Goal: Task Accomplishment & Management: Complete application form

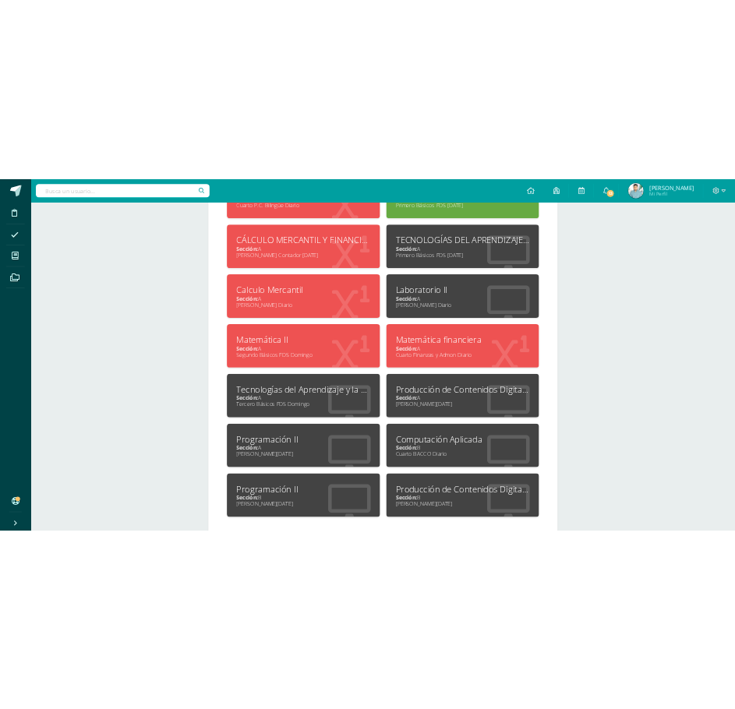
scroll to position [930, 0]
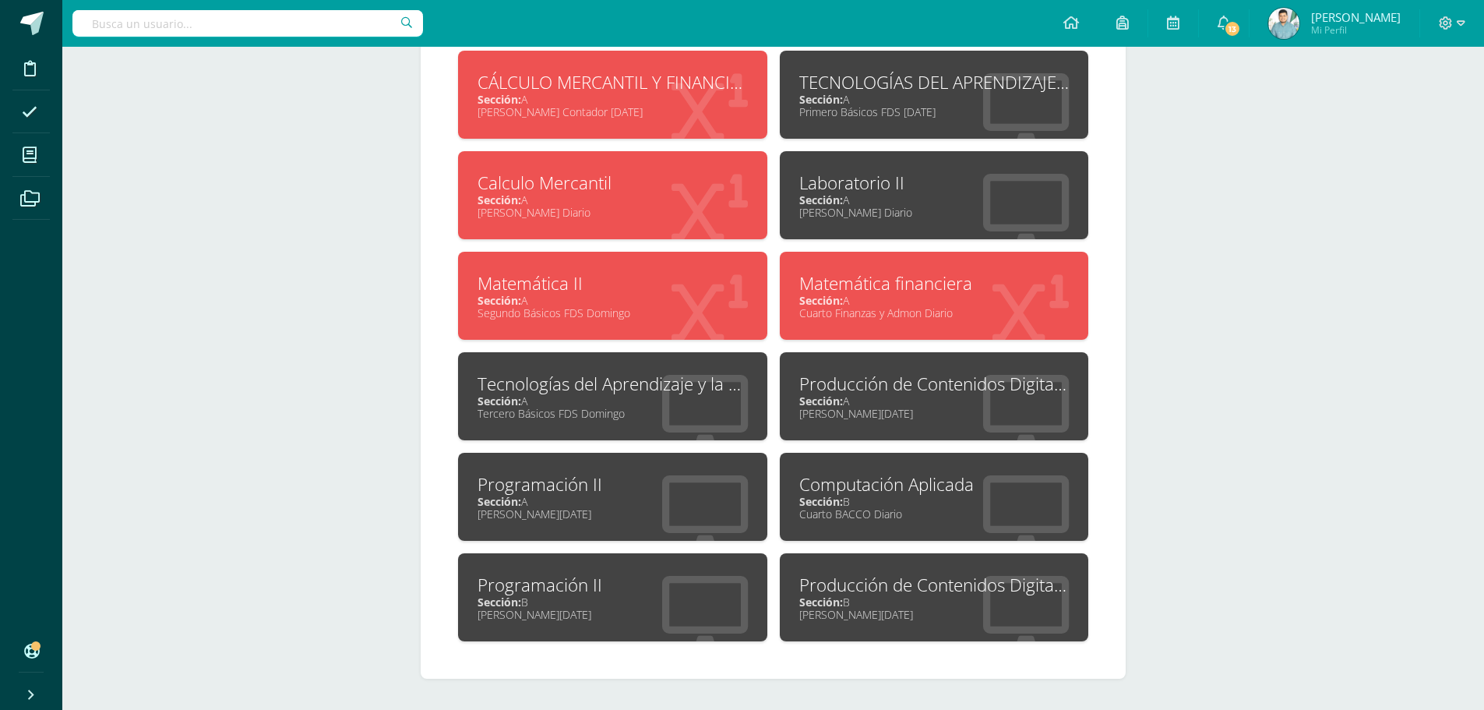
click at [617, 499] on div "Sección: A" at bounding box center [612, 501] width 270 height 15
drag, startPoint x: 634, startPoint y: 574, endPoint x: 629, endPoint y: 555, distance: 20.2
click at [636, 574] on div "Programación II" at bounding box center [612, 584] width 270 height 24
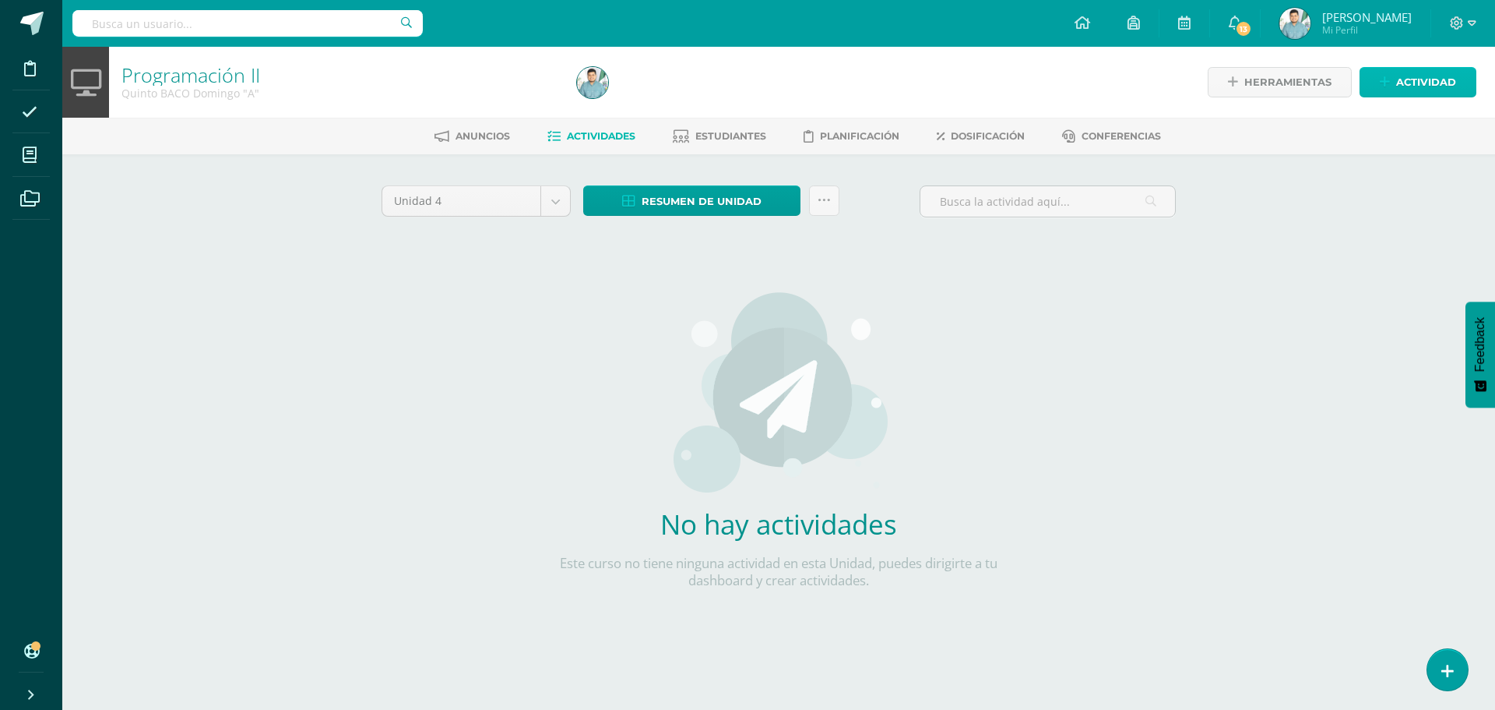
click at [1398, 86] on span "Actividad" at bounding box center [1427, 82] width 60 height 29
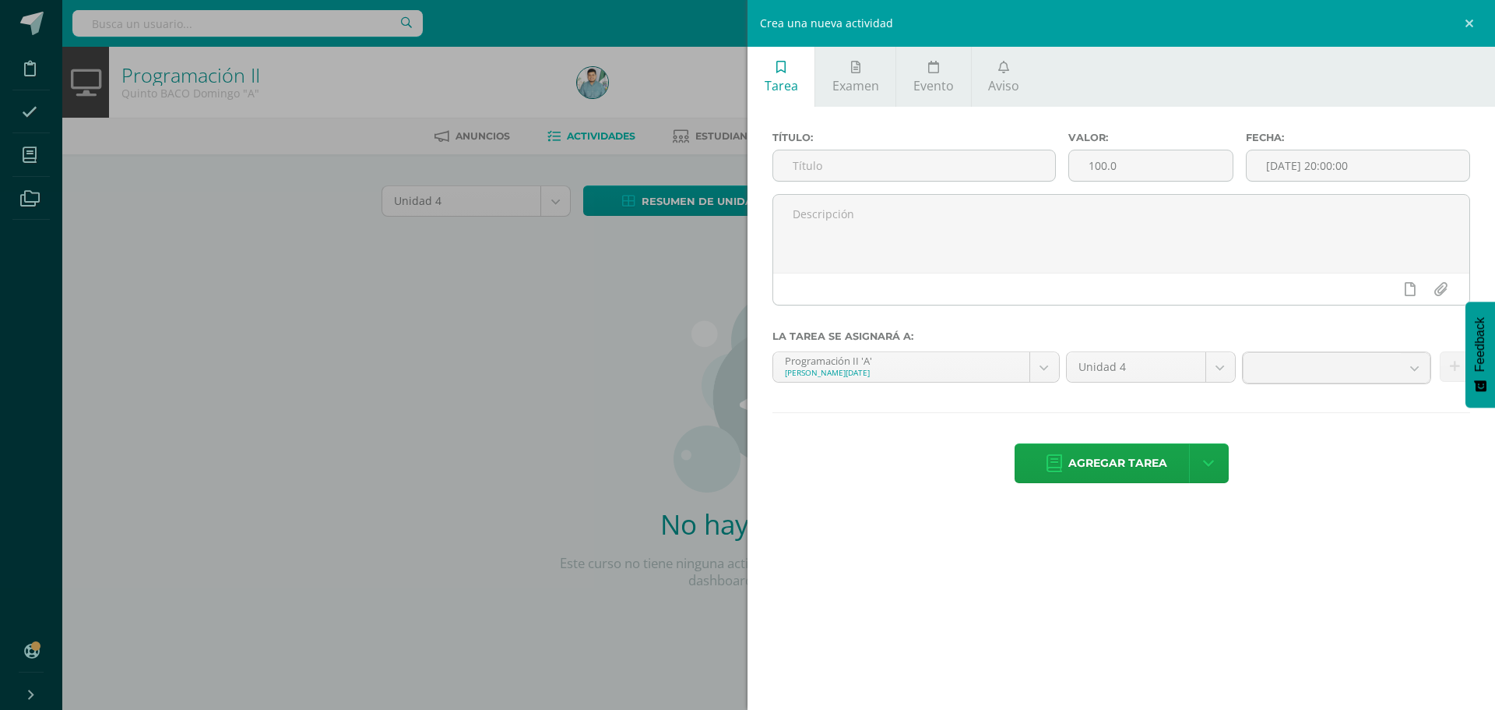
click at [612, 308] on div "Crea una nueva actividad Tarea Examen Evento Aviso Título: Valor: 100.0 Fecha: …" at bounding box center [747, 355] width 1495 height 710
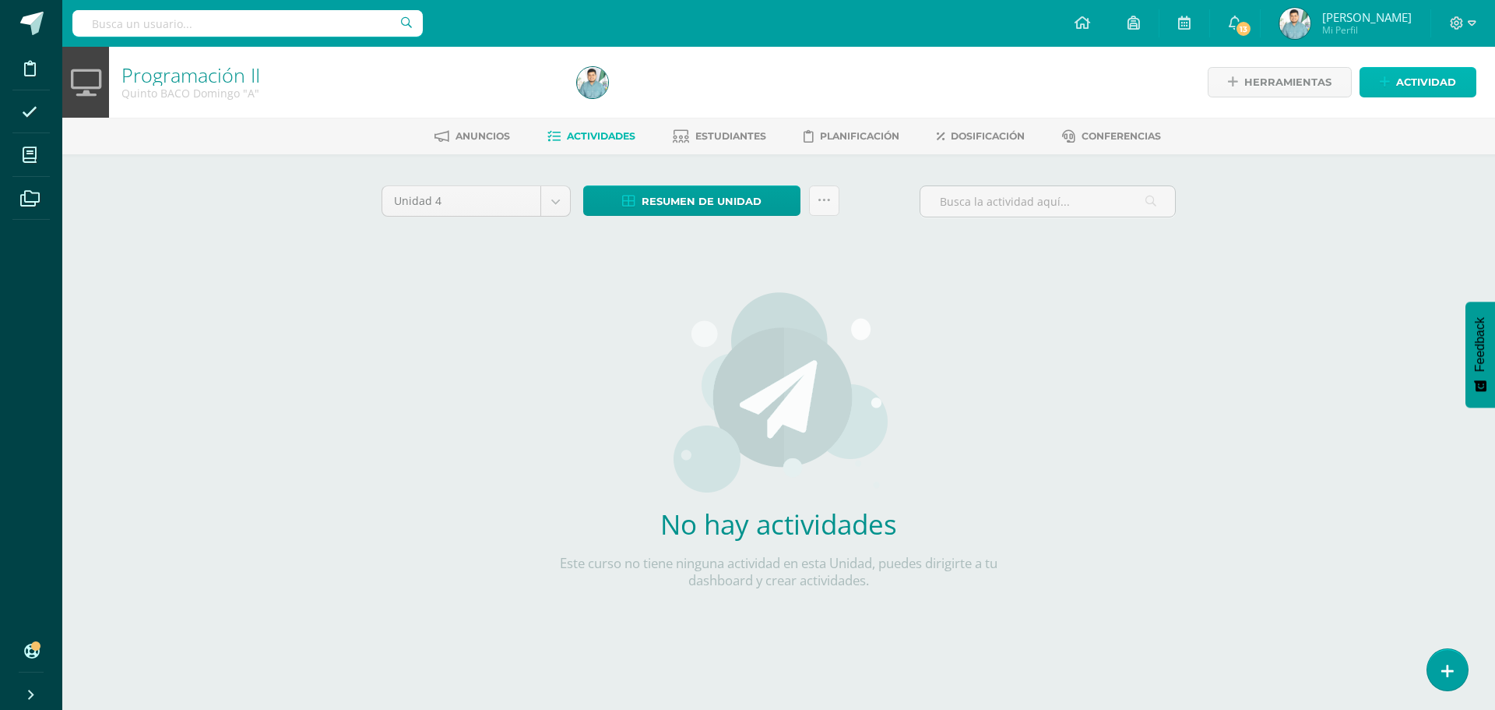
click at [1393, 84] on link "Actividad" at bounding box center [1418, 82] width 117 height 30
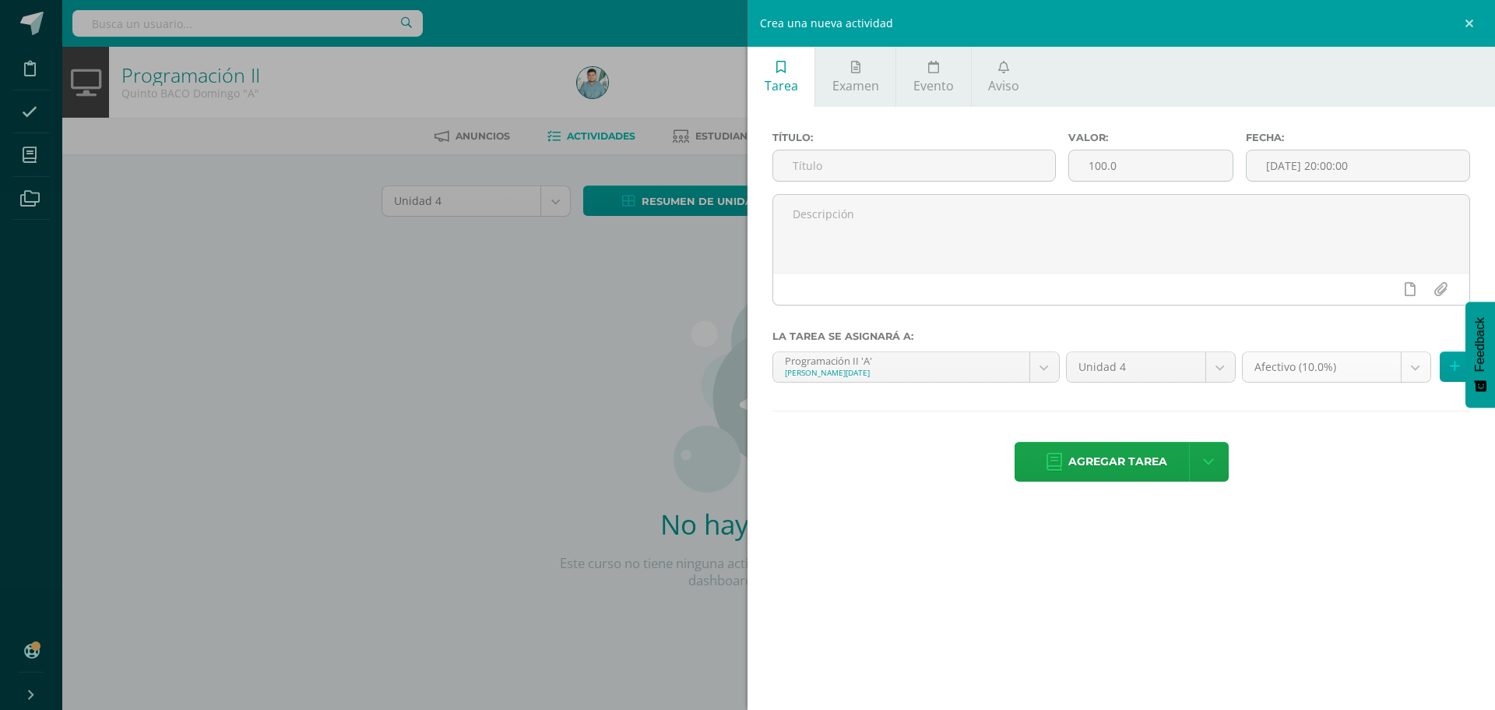
click at [1331, 370] on body "Disciplina Asistencia Mis cursos Archivos Soporte Ayuda Reportar un problema Ce…" at bounding box center [747, 334] width 1495 height 669
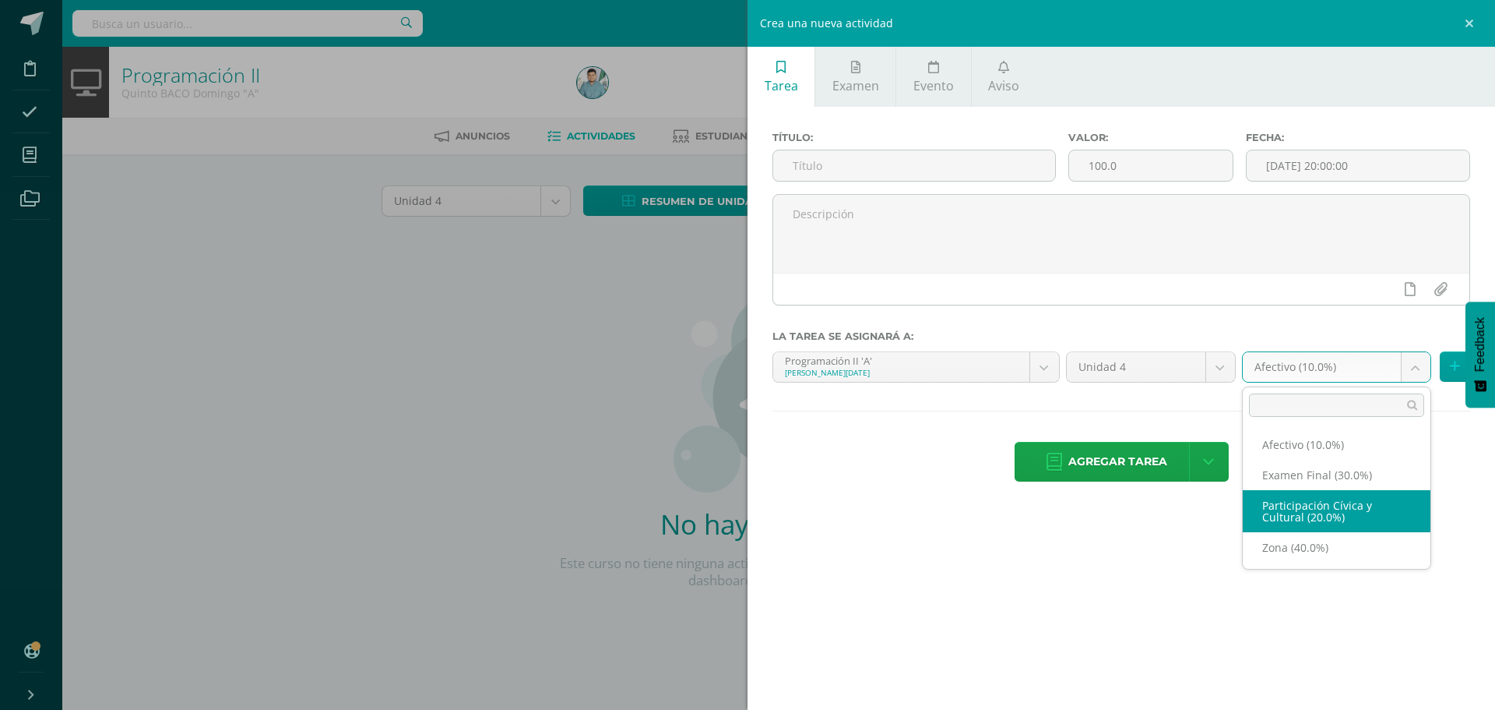
click at [891, 446] on body "Disciplina Asistencia Mis cursos Archivos Soporte Ayuda Reportar un problema Ce…" at bounding box center [747, 334] width 1495 height 669
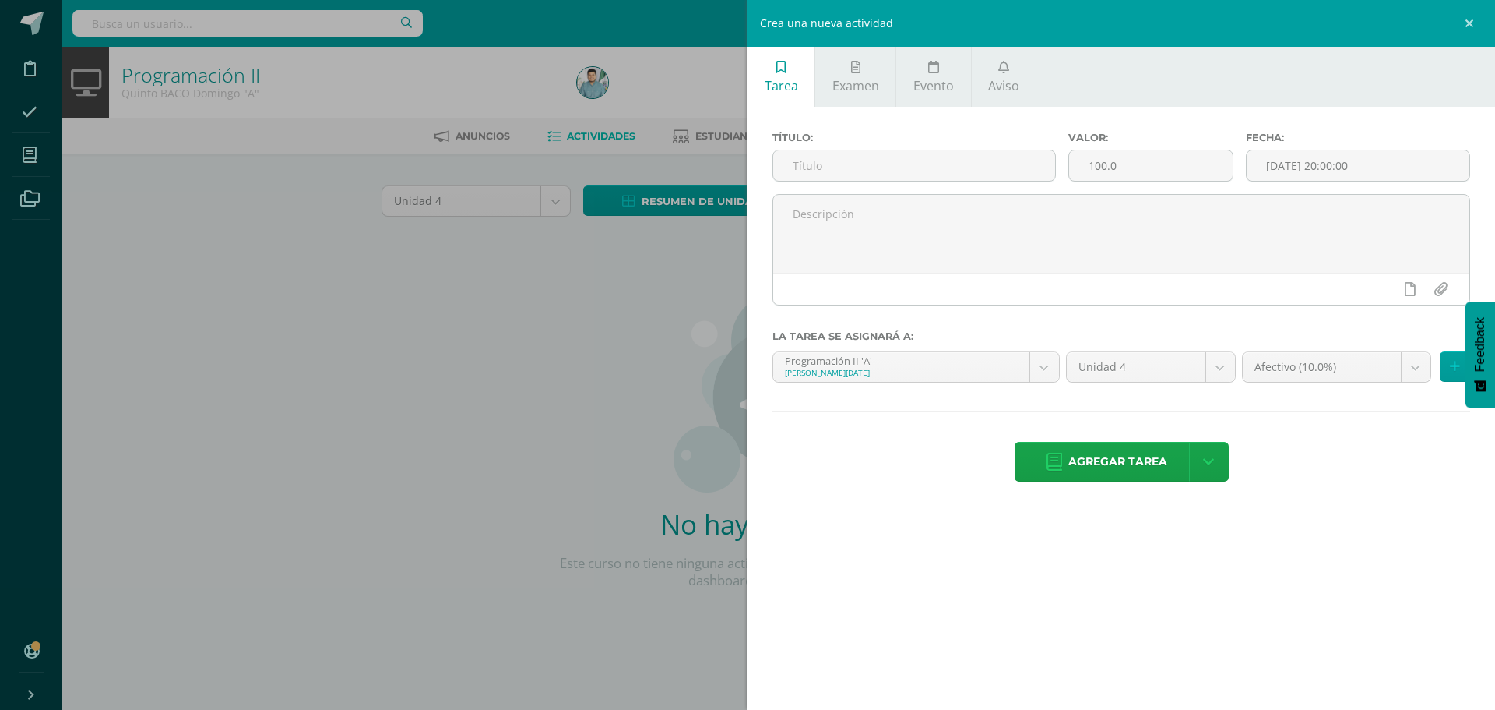
click at [586, 334] on div "Crea una nueva actividad Tarea Examen Evento Aviso Título: Valor: 100.0 Fecha: …" at bounding box center [747, 355] width 1495 height 710
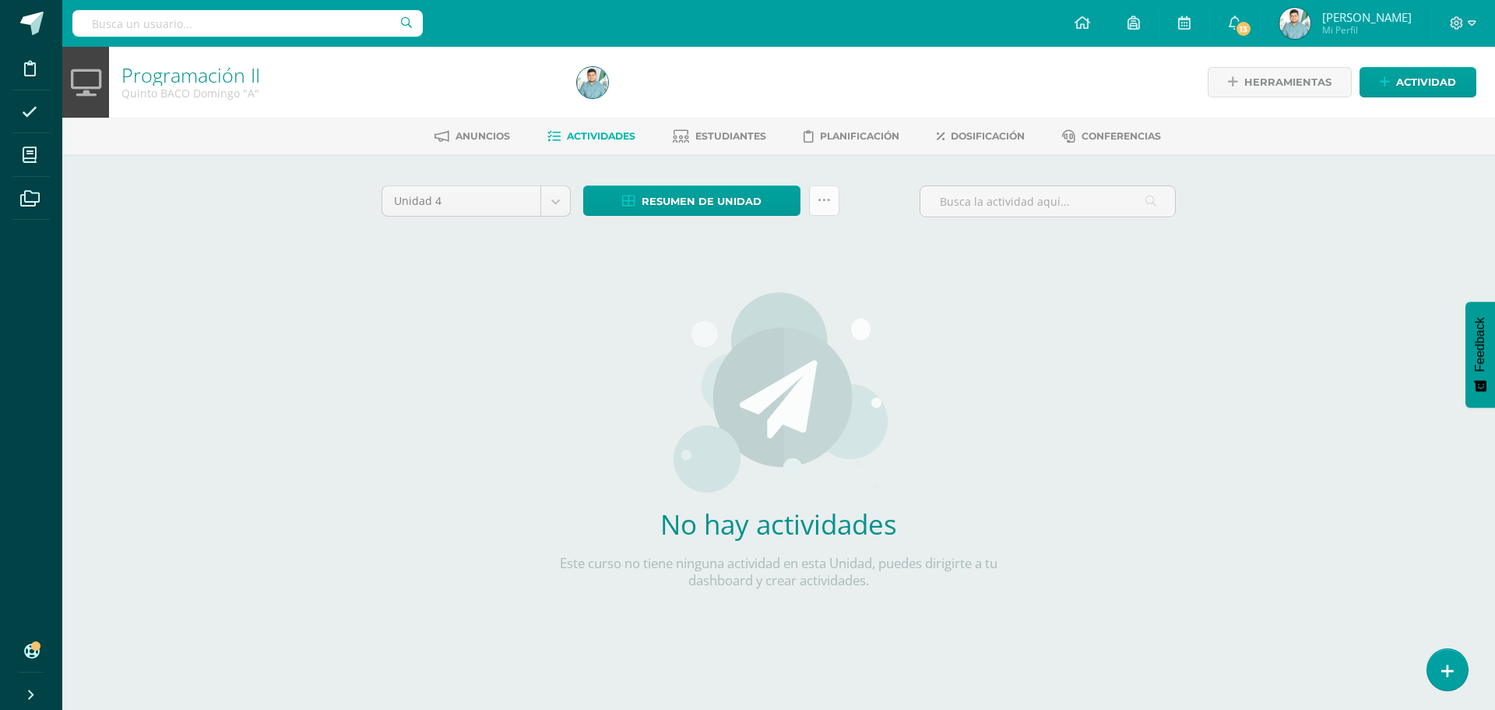
click at [823, 201] on icon at bounding box center [824, 200] width 13 height 13
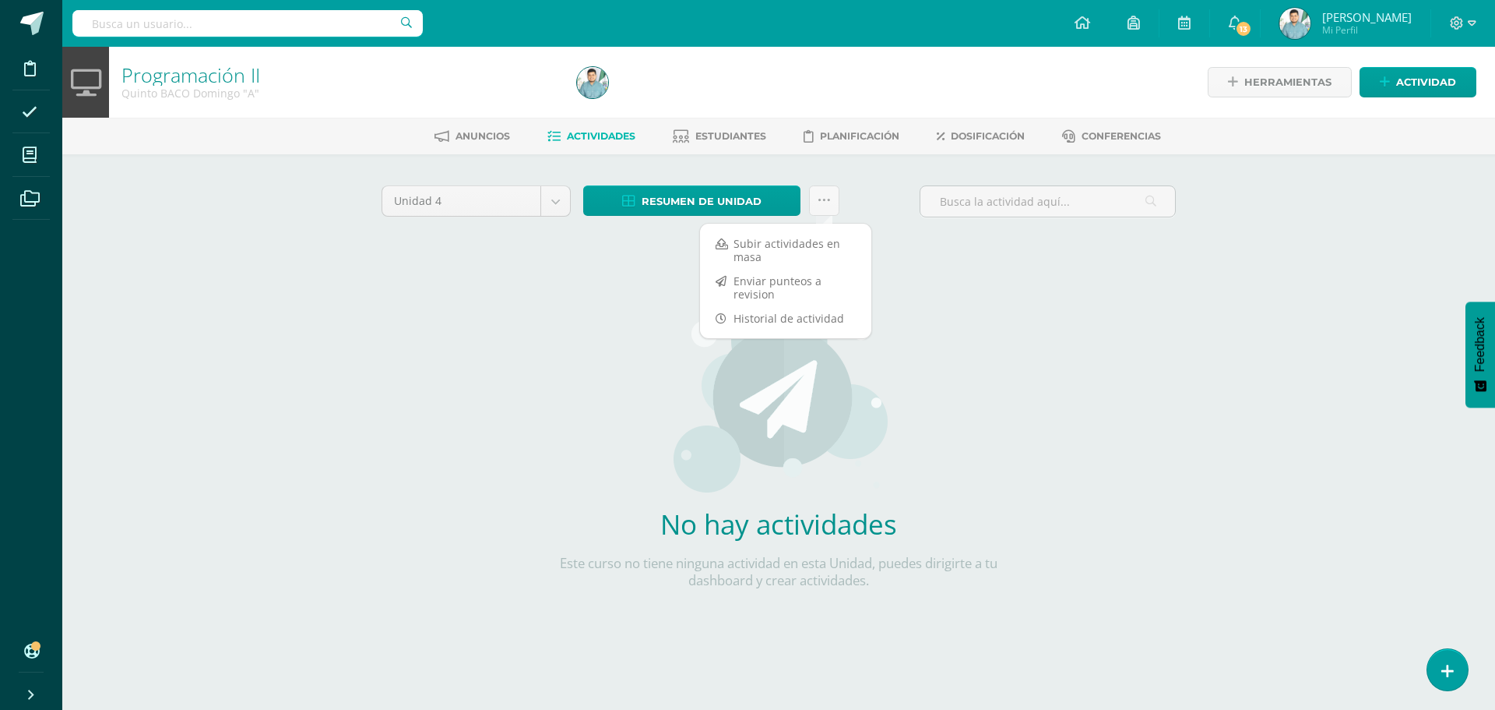
click at [894, 185] on div "Unidad 4 Unidad 1 Unidad 2 Unidad 3 Unidad 4 Resumen de unidad Descargar como H…" at bounding box center [778, 207] width 807 height 44
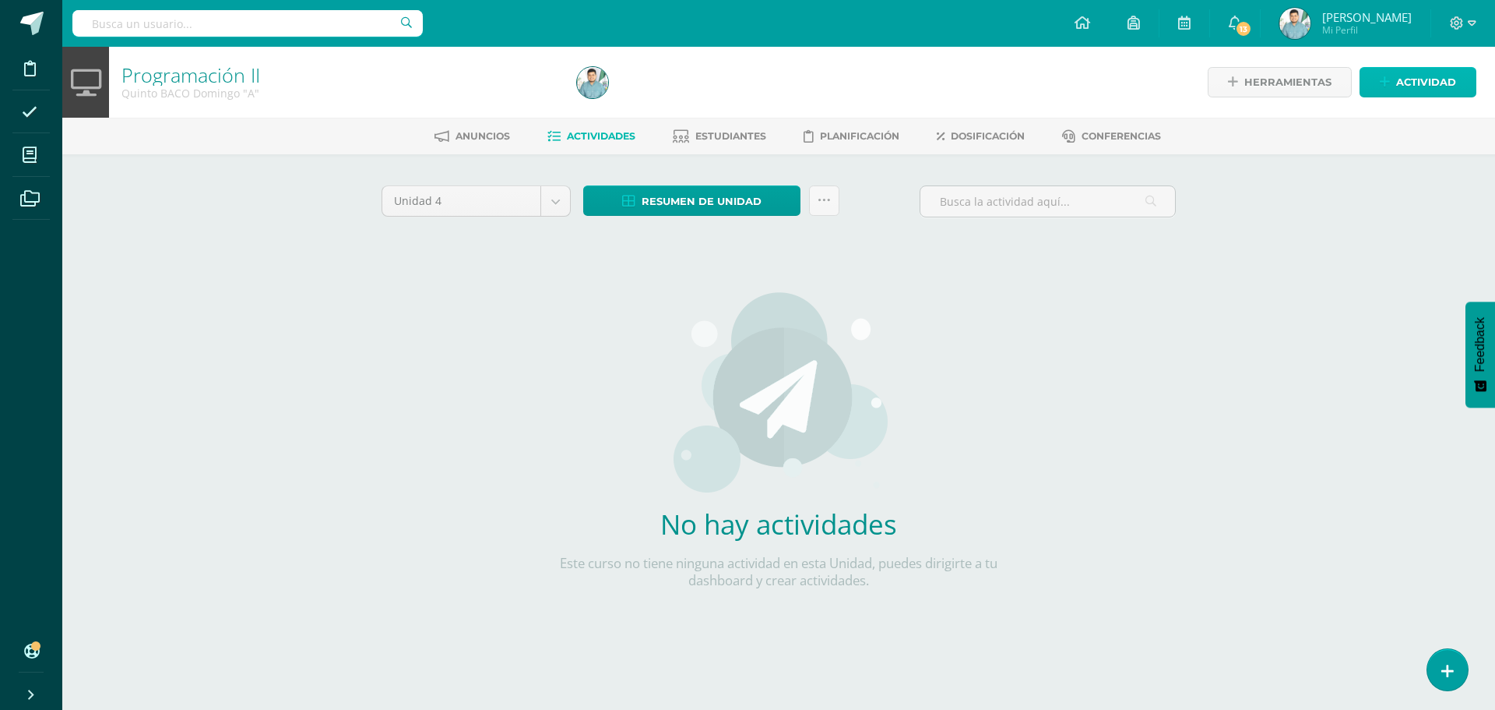
click at [1387, 90] on link "Actividad" at bounding box center [1418, 82] width 117 height 30
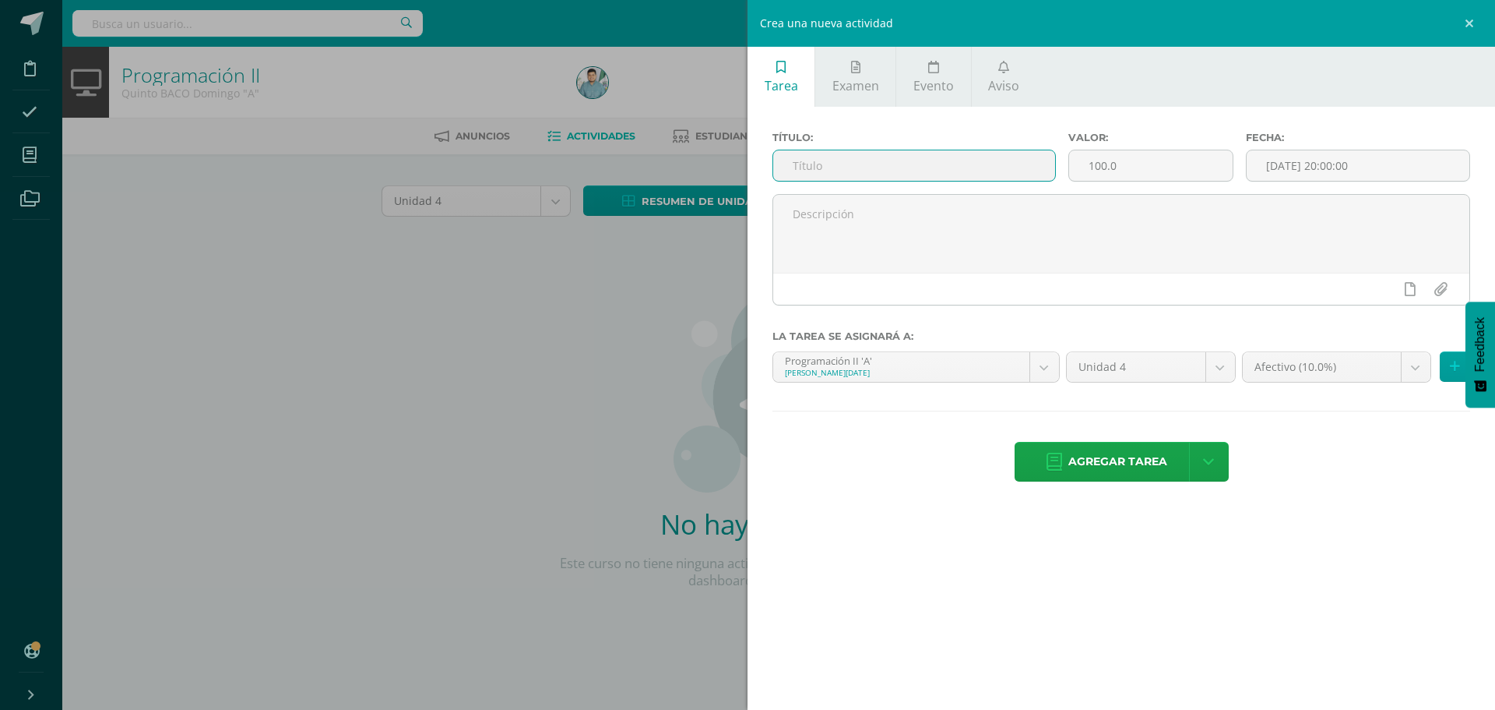
click at [890, 165] on input "text" at bounding box center [914, 165] width 282 height 30
type input "E"
drag, startPoint x: 939, startPoint y: 177, endPoint x: 774, endPoint y: 186, distance: 164.6
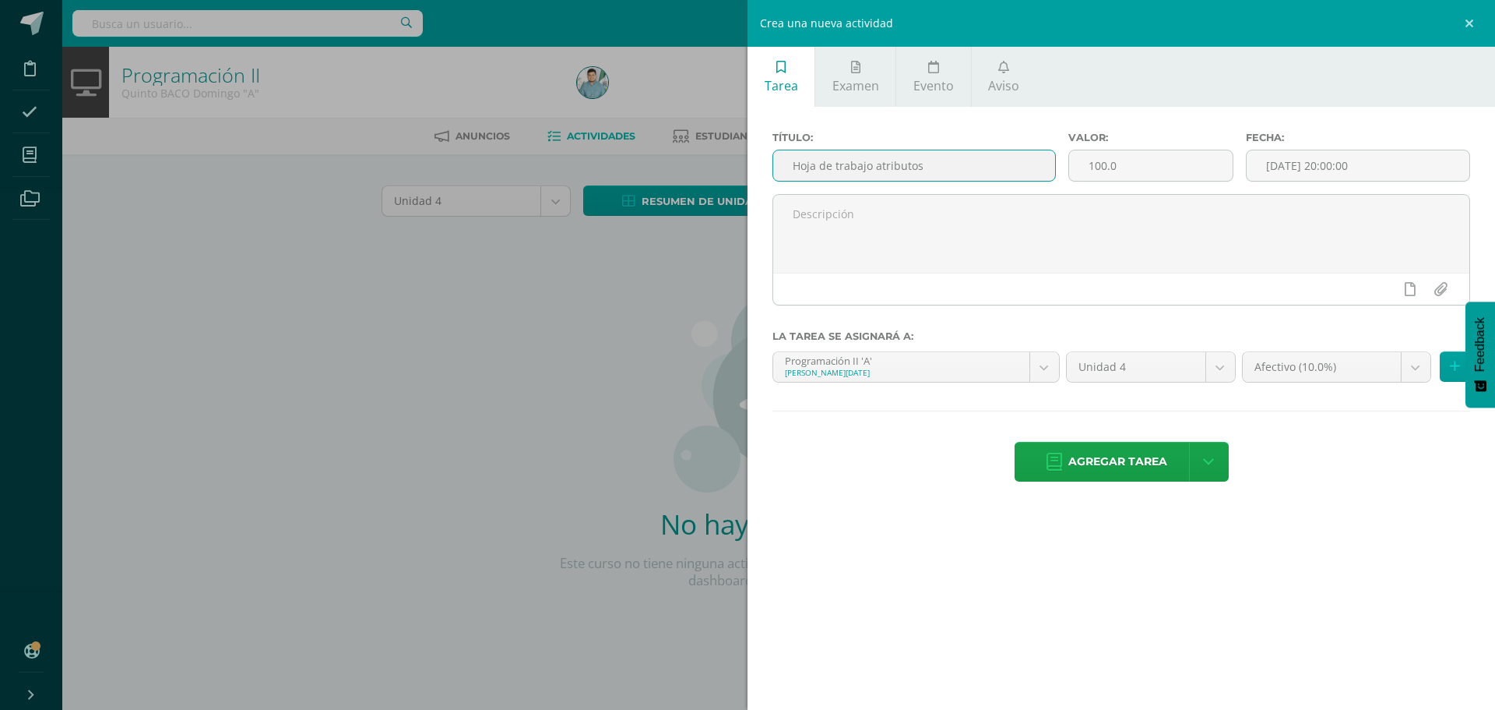
click at [774, 186] on div "Título: Hoja de trabajo atributos" at bounding box center [914, 163] width 296 height 62
type input "Hoja de trabajo atributos"
click at [1178, 156] on input "100.0" at bounding box center [1151, 165] width 164 height 30
type input "10"
click at [1355, 164] on input "[DATE] 20:00:00" at bounding box center [1358, 165] width 223 height 30
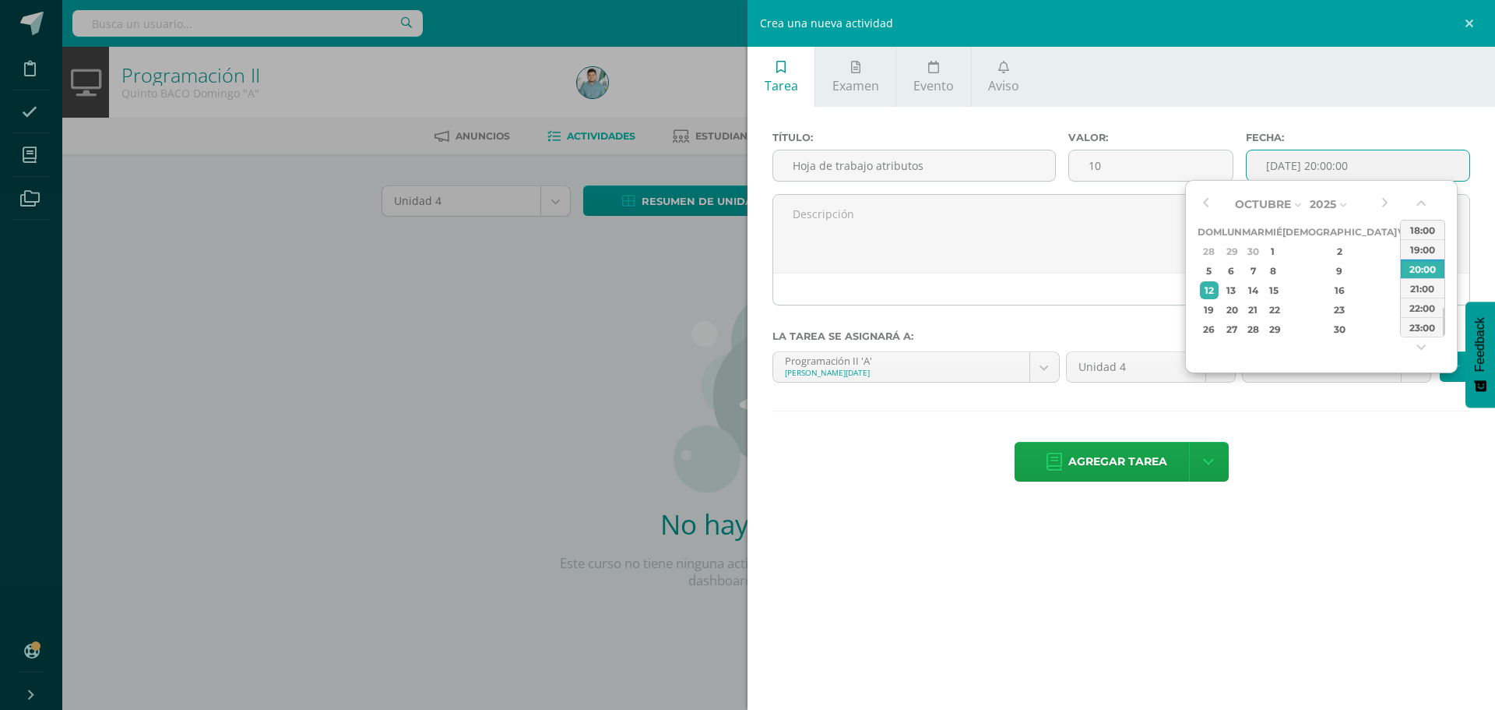
click at [1417, 291] on div "18" at bounding box center [1425, 290] width 16 height 18
click at [1429, 321] on div "23:00" at bounding box center [1423, 326] width 44 height 19
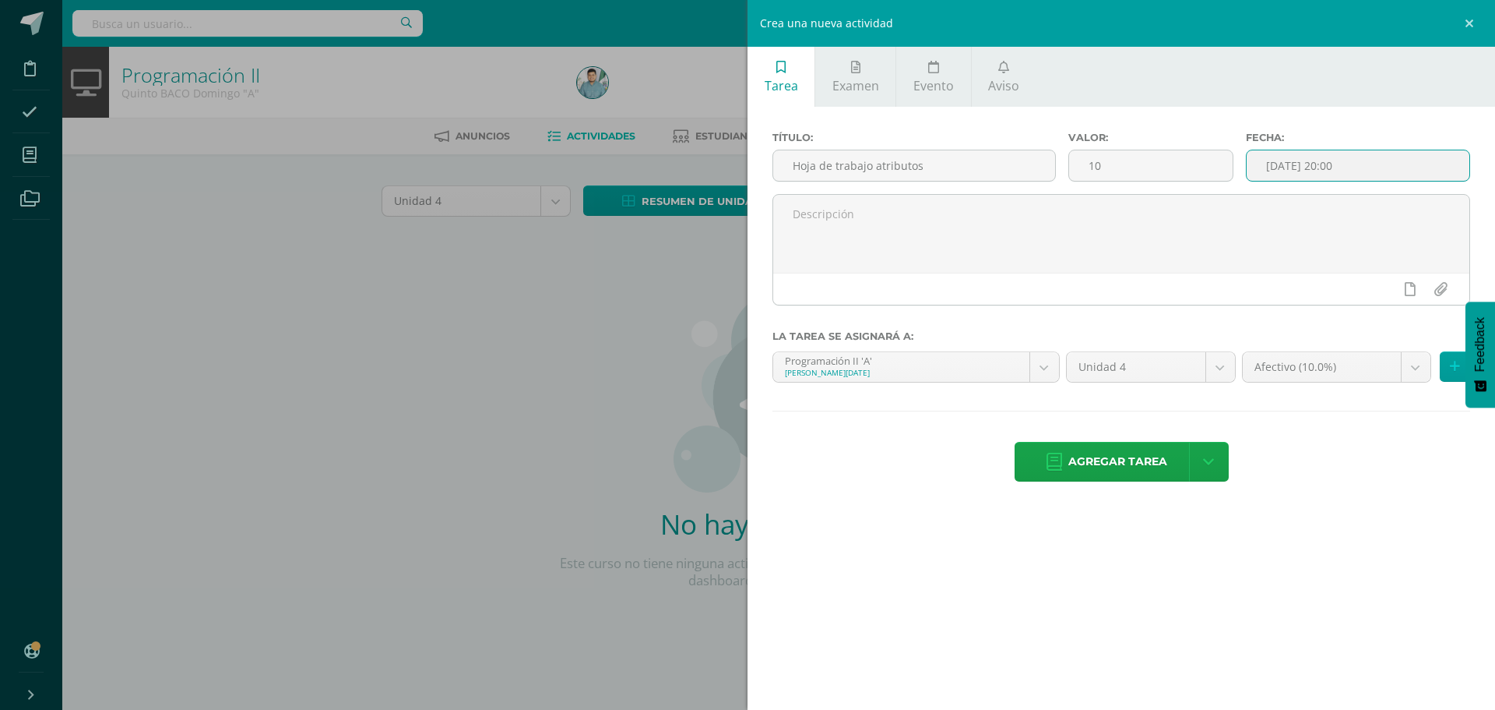
type input "2025-10-18 23:00"
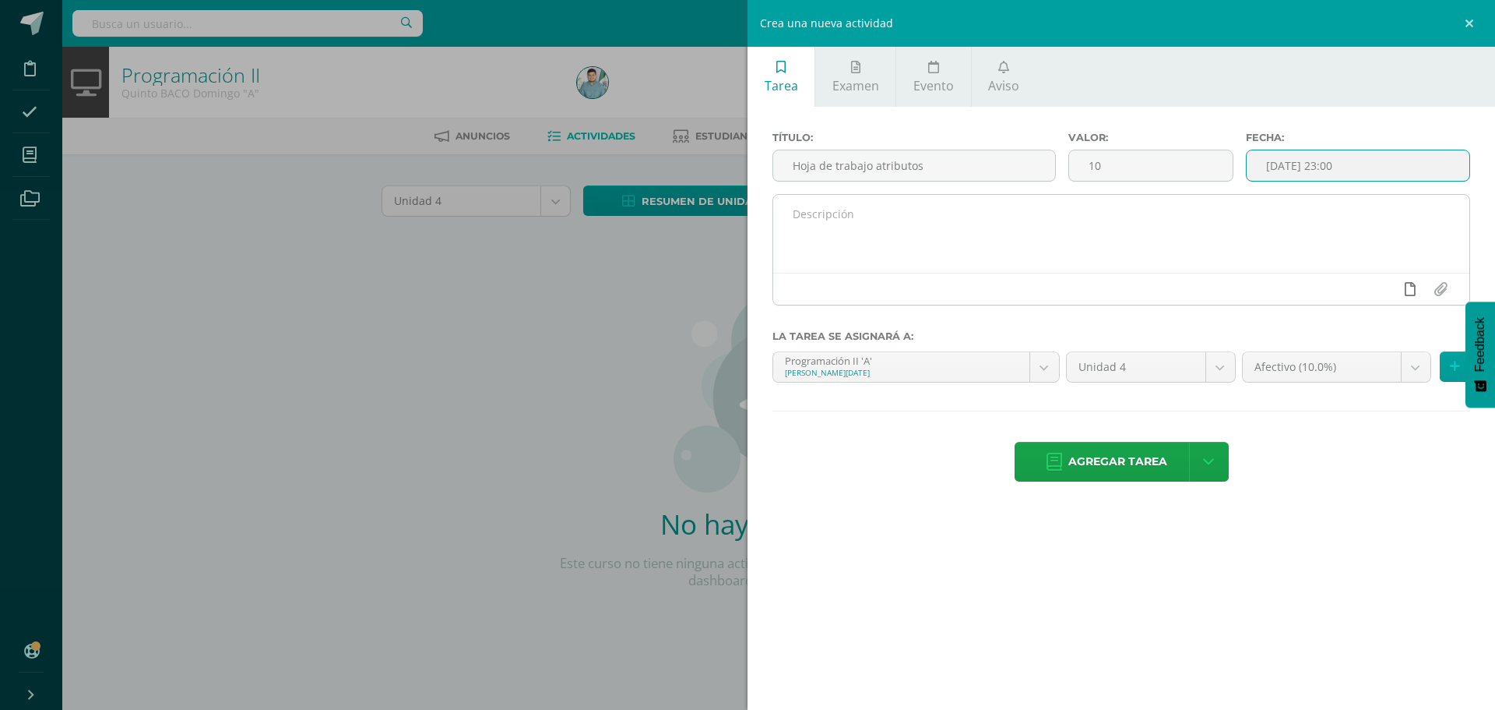
click at [1411, 290] on icon at bounding box center [1410, 289] width 11 height 14
click at [1382, 286] on icon at bounding box center [1380, 289] width 14 height 14
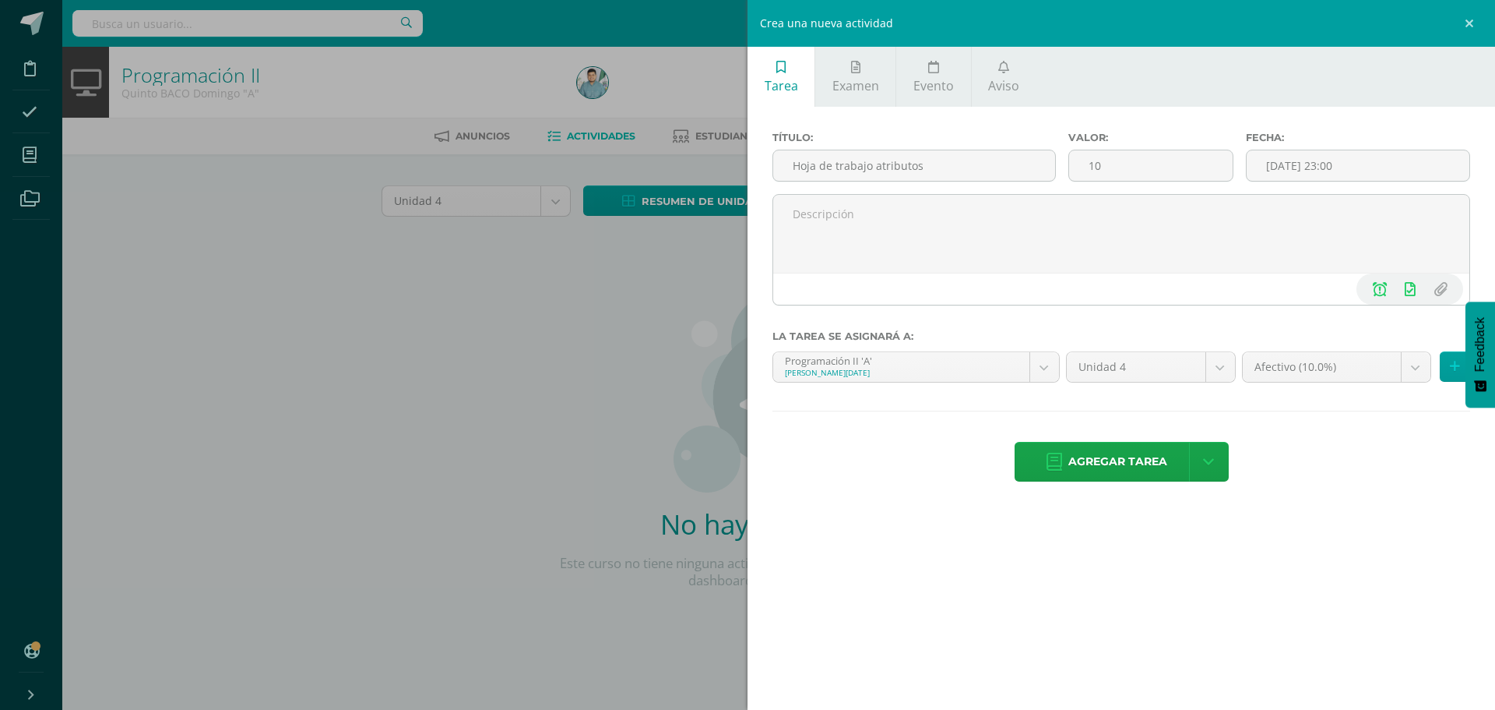
drag, startPoint x: 1405, startPoint y: 366, endPoint x: 1396, endPoint y: 388, distance: 23.7
click at [1405, 366] on body "Disciplina Asistencia Mis cursos Archivos Soporte Ayuda Reportar un problema Ce…" at bounding box center [747, 334] width 1495 height 669
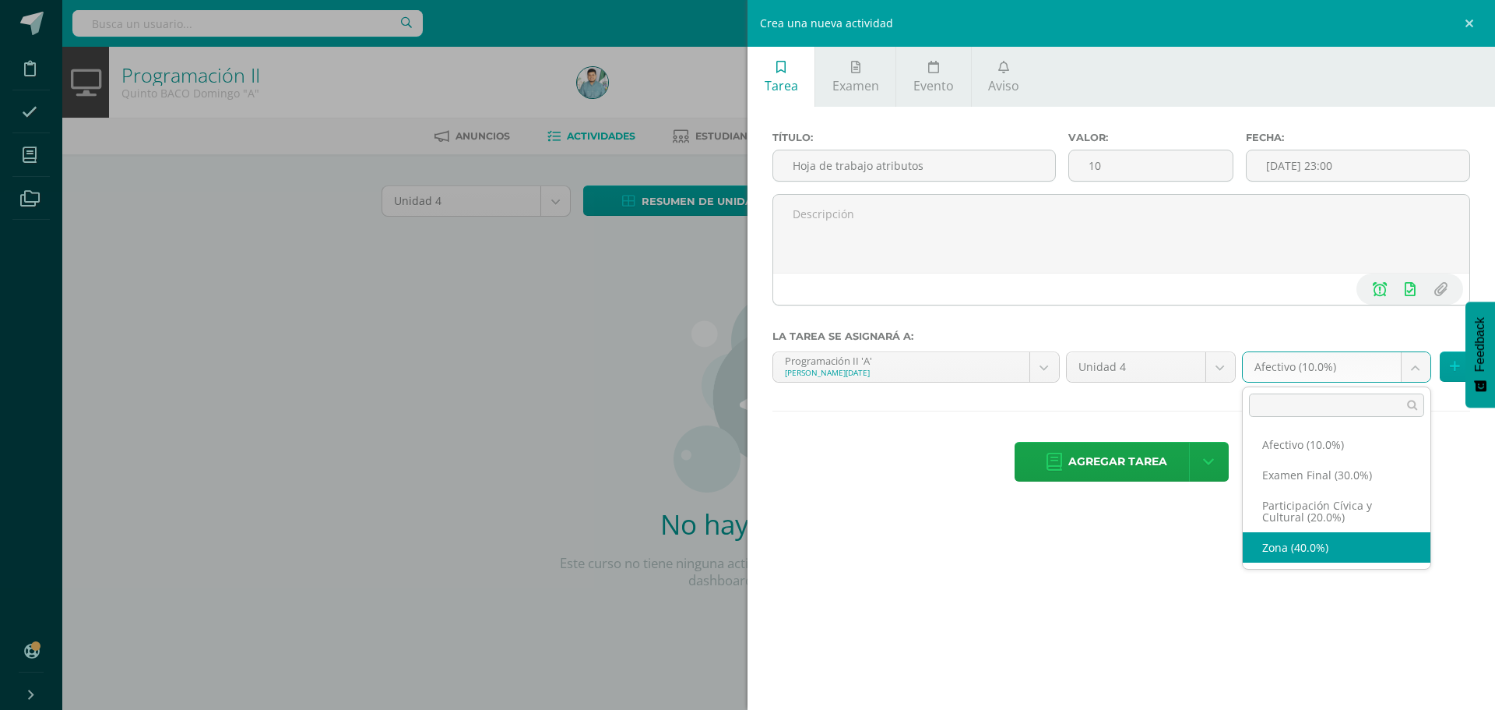
select select "76137"
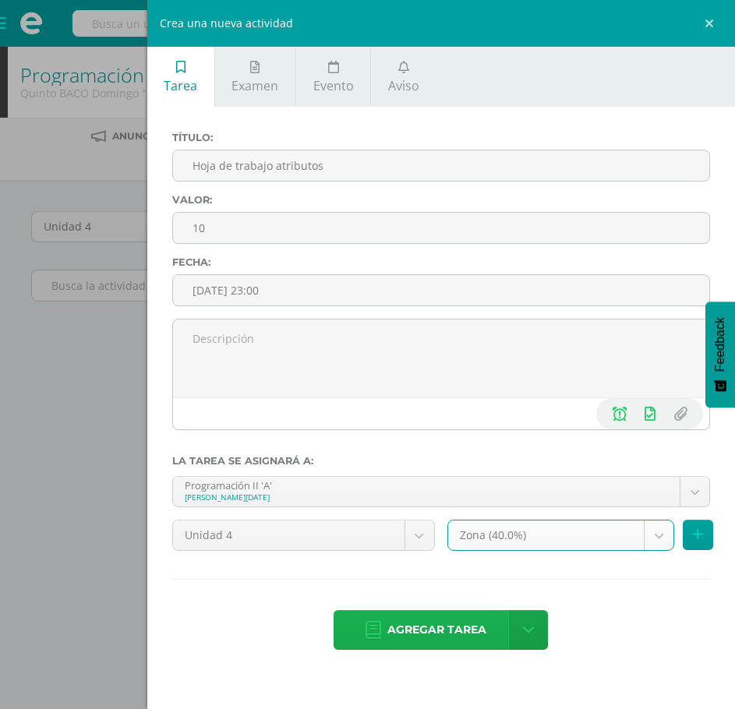
click at [445, 628] on span "Agregar tarea" at bounding box center [436, 630] width 99 height 38
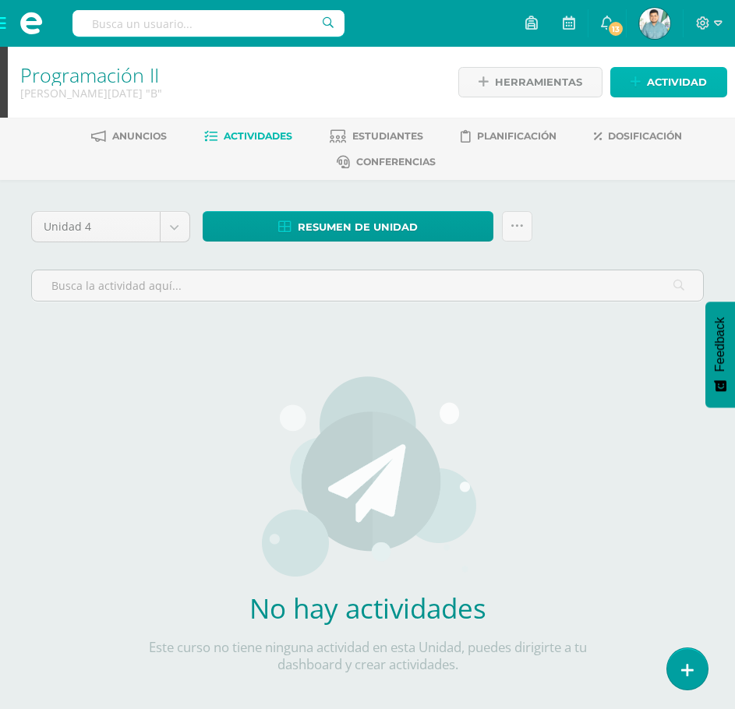
drag, startPoint x: 667, startPoint y: 73, endPoint x: 660, endPoint y: 78, distance: 8.4
click at [667, 73] on span "Actividad" at bounding box center [676, 82] width 60 height 29
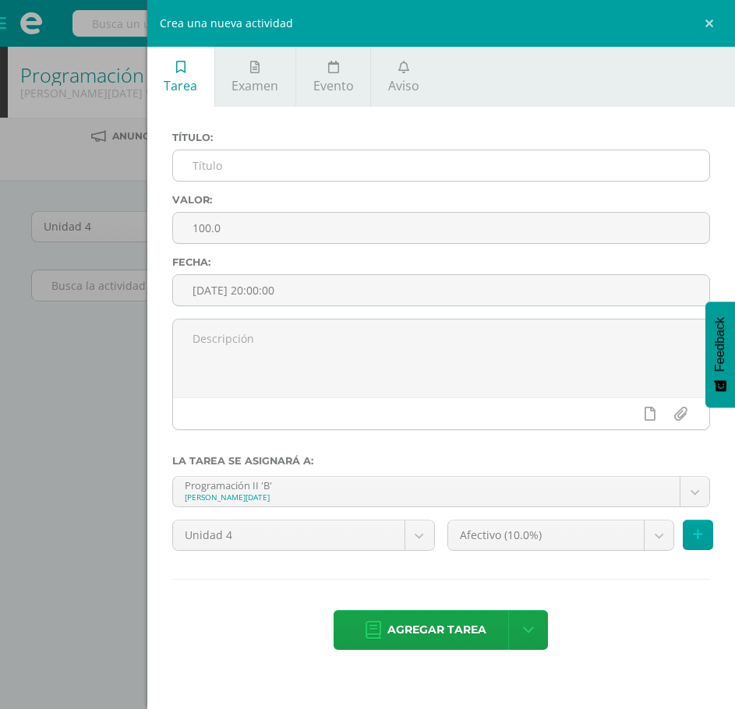
click at [241, 162] on input "text" at bounding box center [441, 165] width 536 height 30
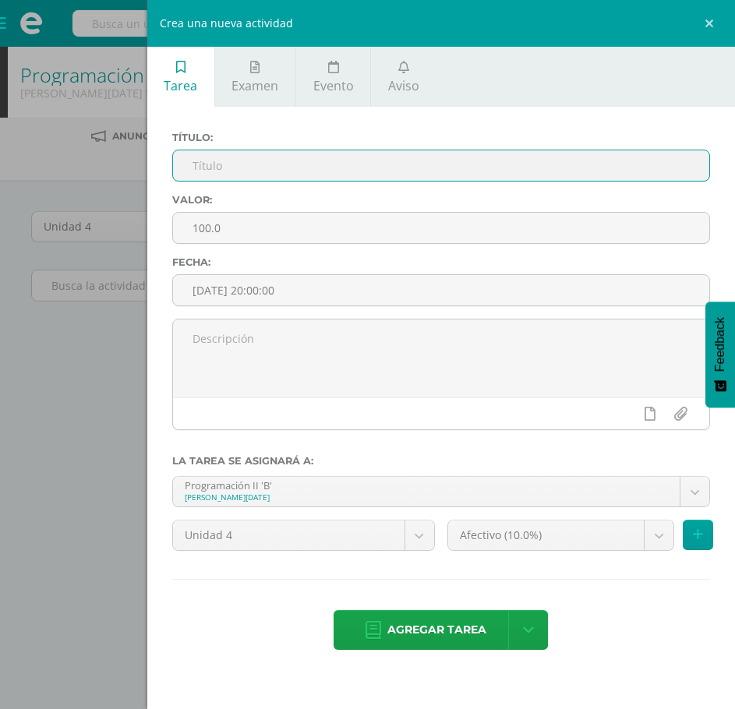
paste input "Hoja de trabajo atributos"
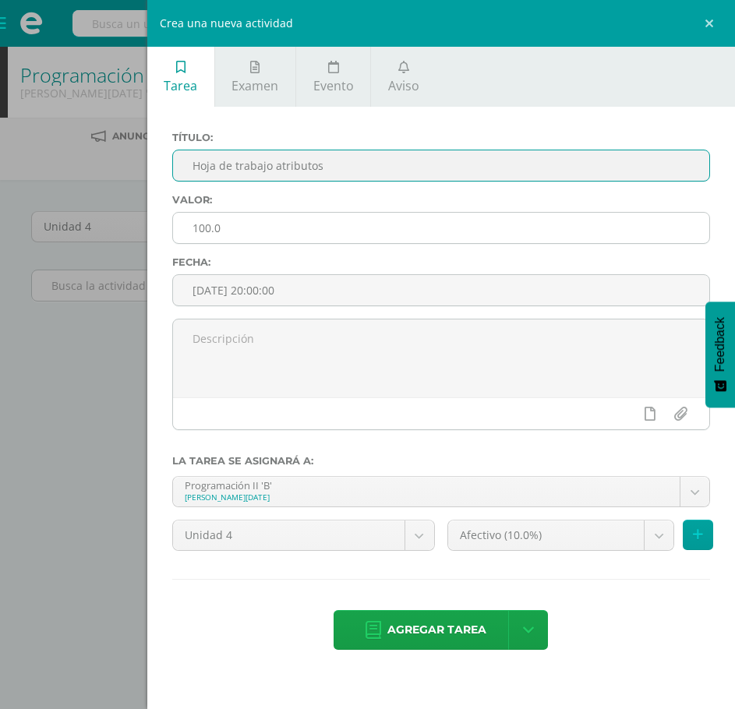
type input "Hoja de trabajo atributos"
click at [218, 231] on input "100.0" at bounding box center [441, 228] width 536 height 30
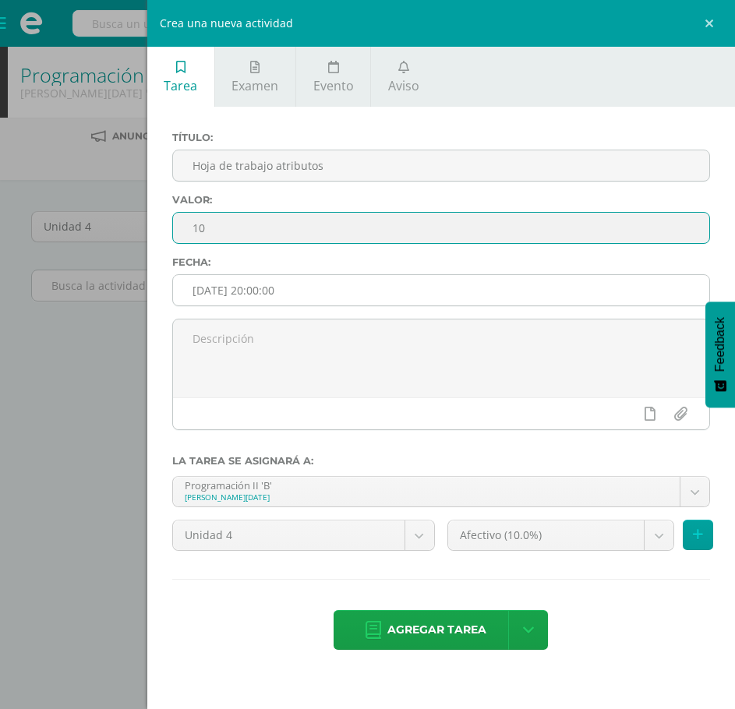
type input "10"
click at [236, 292] on input "[DATE] 20:00:00" at bounding box center [441, 290] width 536 height 30
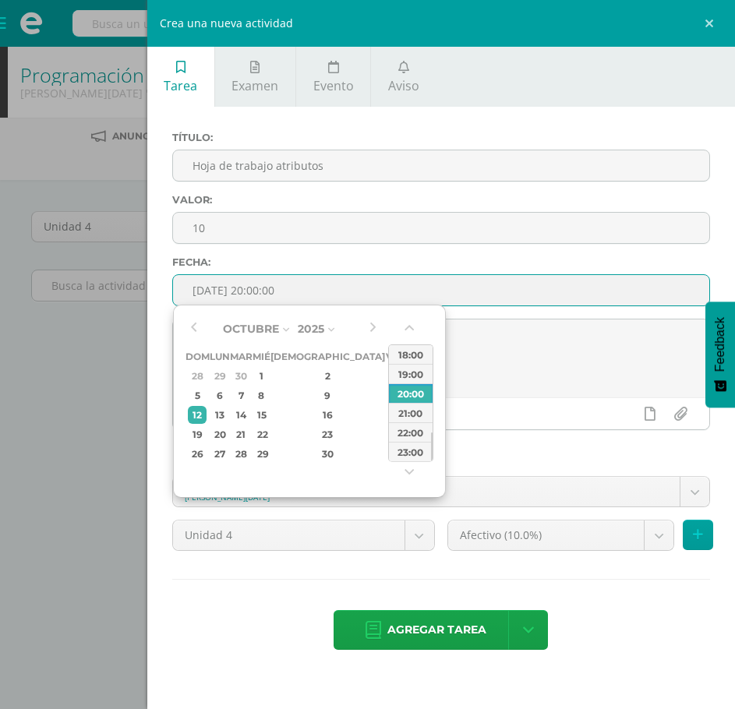
click at [404, 420] on div "18" at bounding box center [412, 415] width 16 height 18
click at [402, 462] on div "00:00 01:00 02:00 03:00 04:00 05:00 06:00 07:00 08:00 09:00 10:00 11:00 12:00 1…" at bounding box center [410, 403] width 45 height 118
click at [407, 456] on div "23:00" at bounding box center [411, 451] width 44 height 19
type input "2025-10-18 23:00"
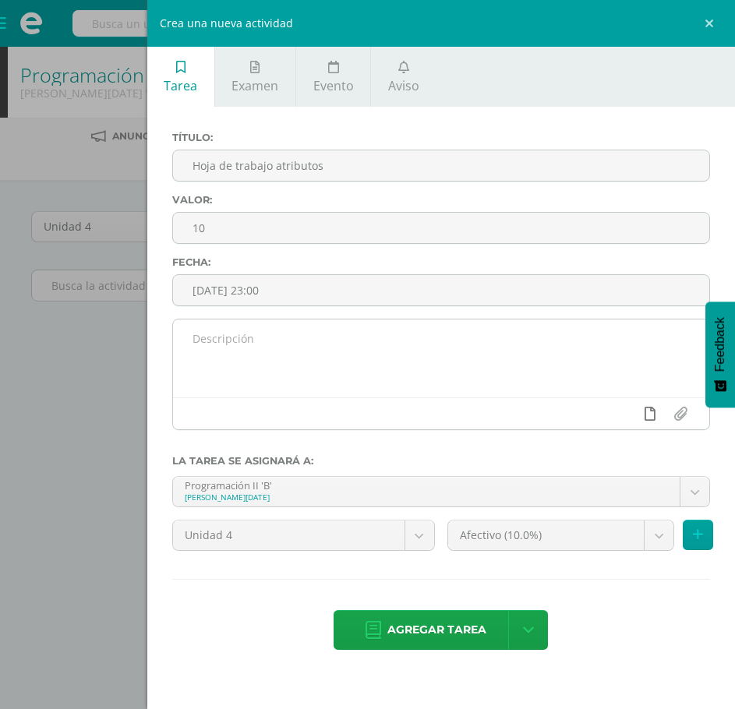
click at [649, 413] on icon at bounding box center [649, 414] width 11 height 14
click at [683, 412] on input "file" at bounding box center [679, 414] width 30 height 30
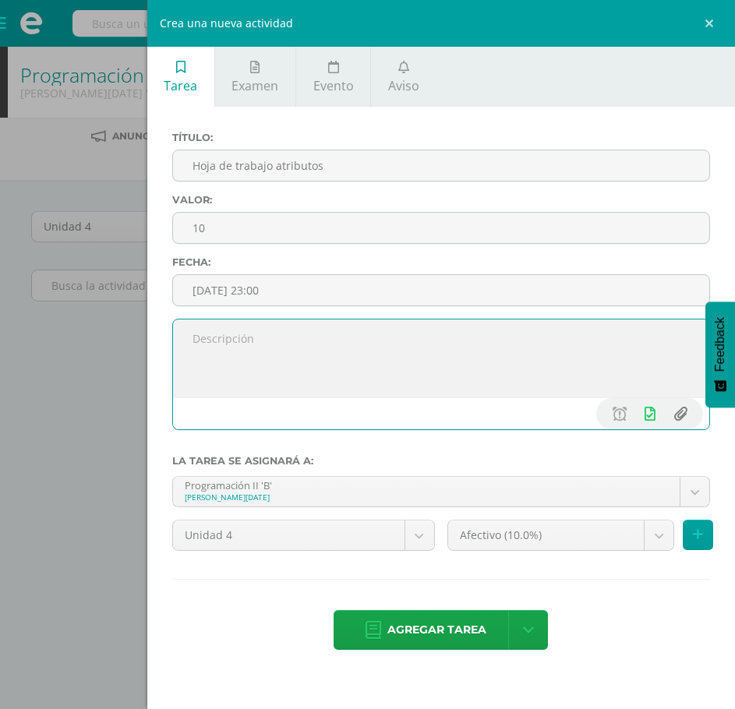
type input "C:\fakepath\Hoja_de_Trabajo_Atributos_HTML.pdf"
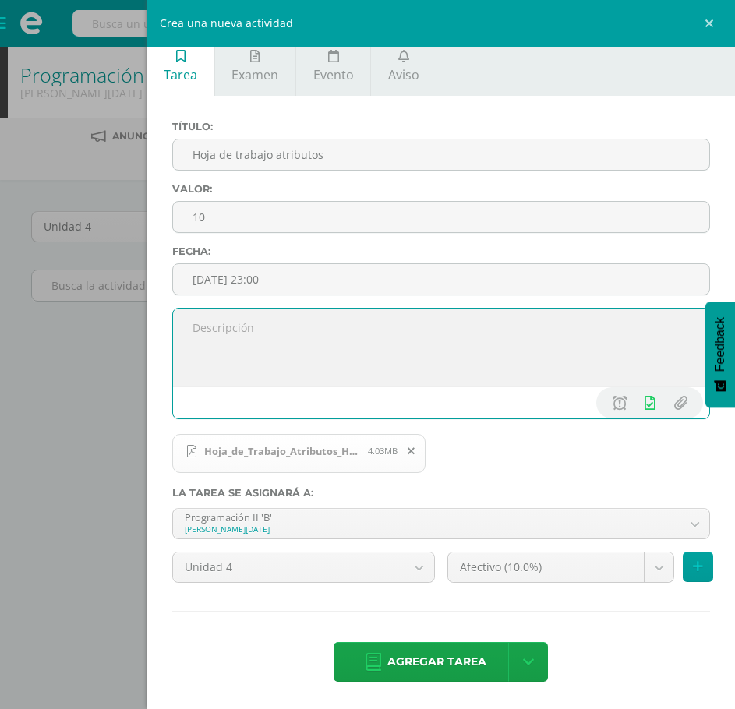
scroll to position [12, 0]
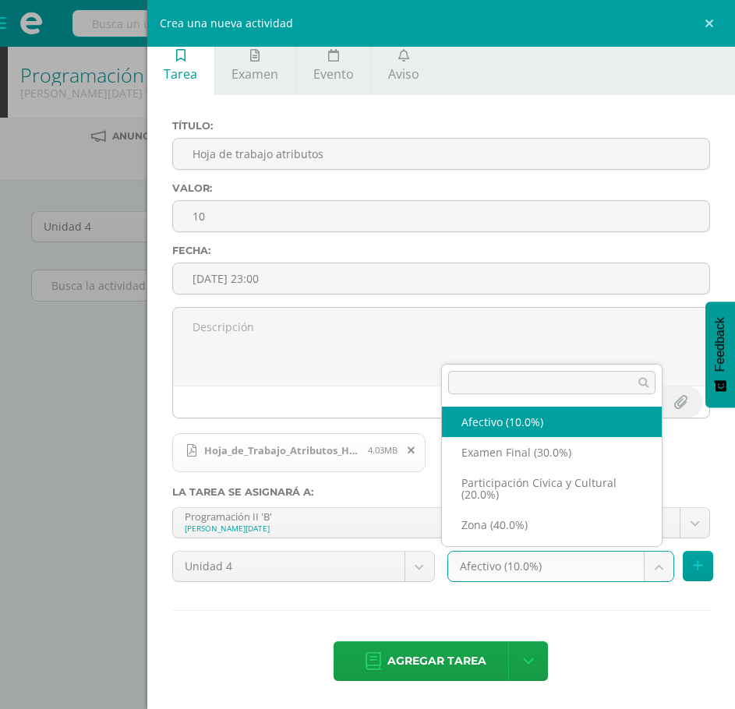
drag, startPoint x: 537, startPoint y: 562, endPoint x: 525, endPoint y: 562, distance: 11.7
click at [537, 562] on body "Disciplina Asistencia Mis cursos Archivos Soporte Ayuda Reportar un problema Ce…" at bounding box center [367, 376] width 735 height 753
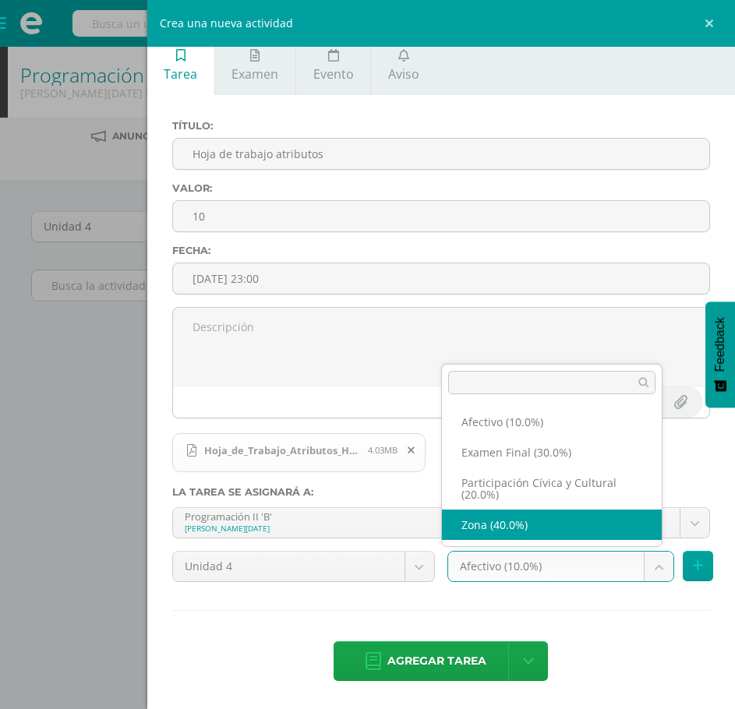
select select "76269"
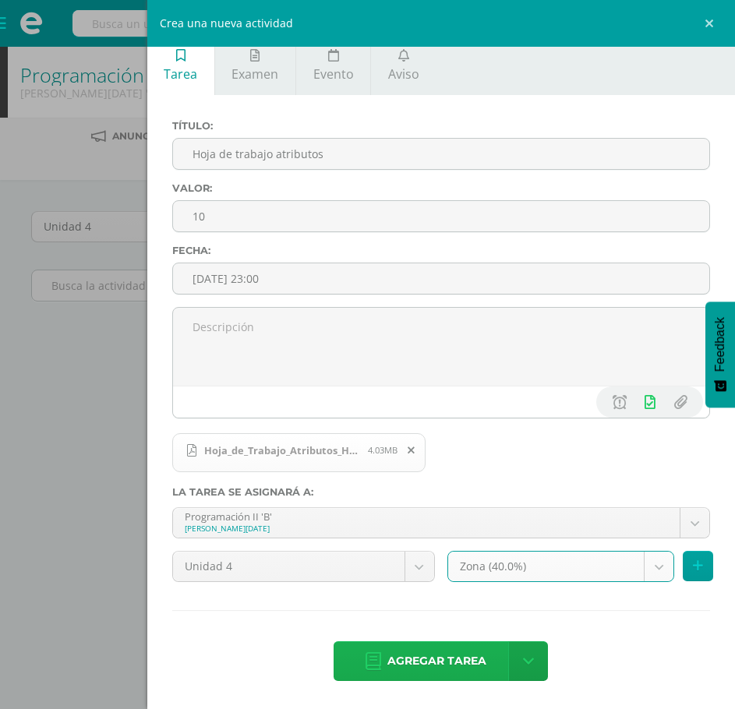
click at [432, 664] on span "Agregar tarea" at bounding box center [436, 661] width 99 height 38
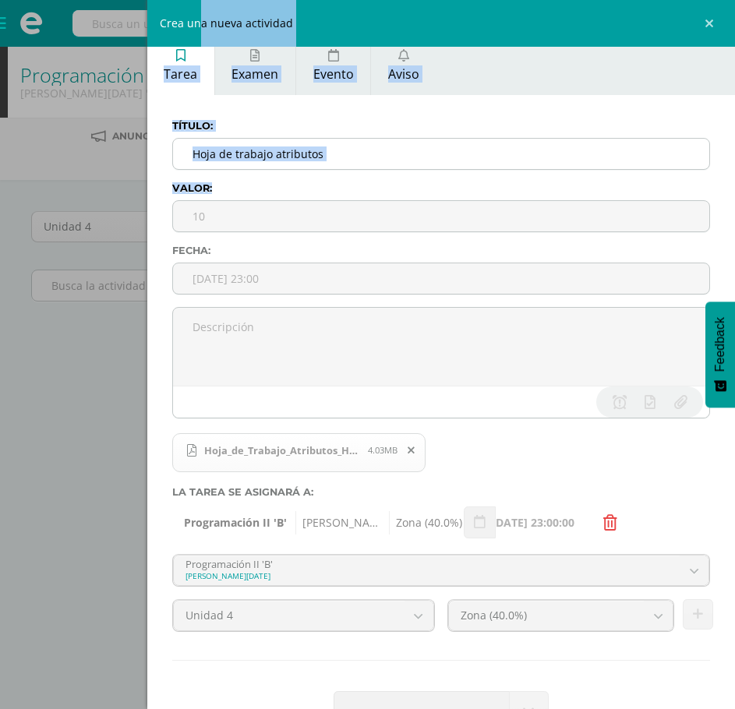
click at [194, 190] on div "Crea una nueva actividad Tarea Examen Evento Aviso Título: Hoja de trabajo atri…" at bounding box center [367, 354] width 735 height 709
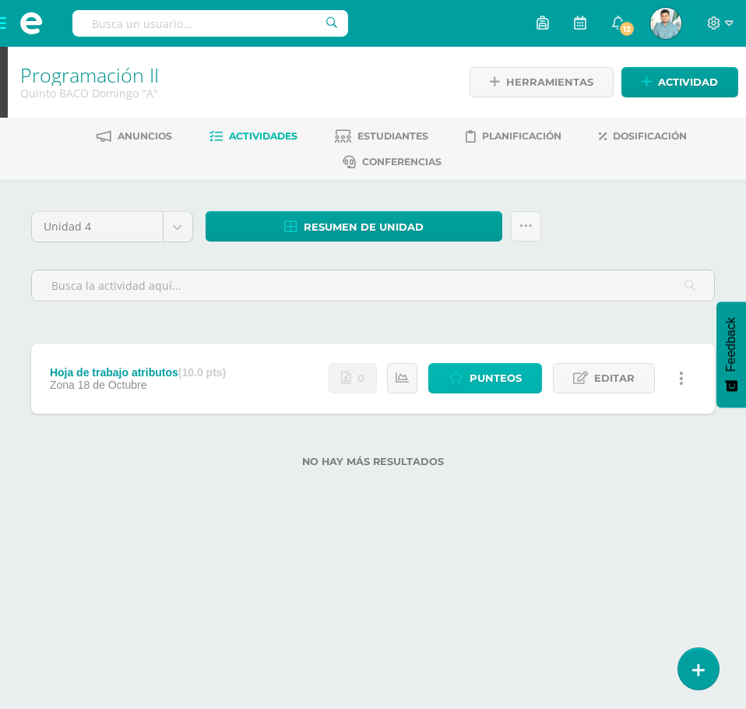
click at [460, 370] on link "Punteos" at bounding box center [485, 378] width 114 height 30
click at [466, 372] on link "Punteos" at bounding box center [485, 378] width 114 height 30
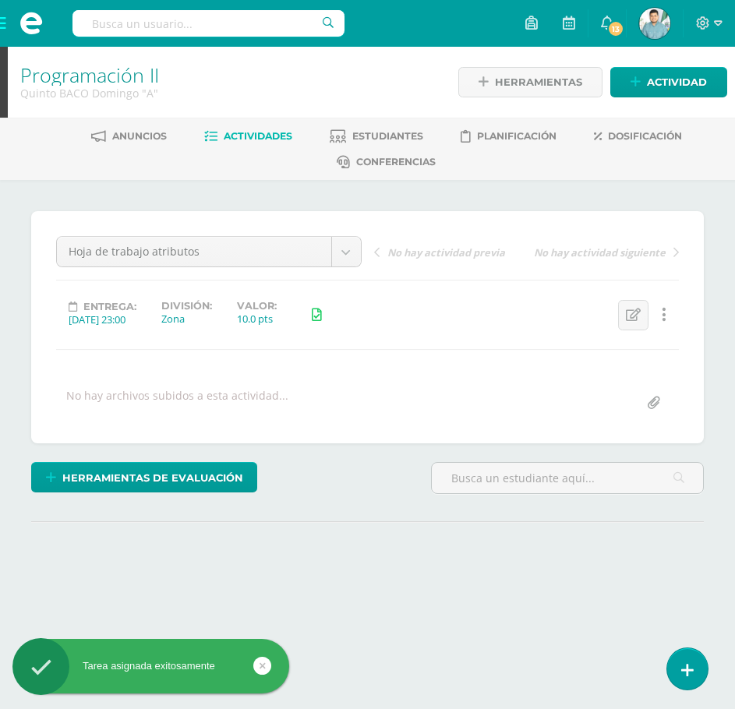
click at [653, 409] on input "file" at bounding box center [653, 403] width 30 height 30
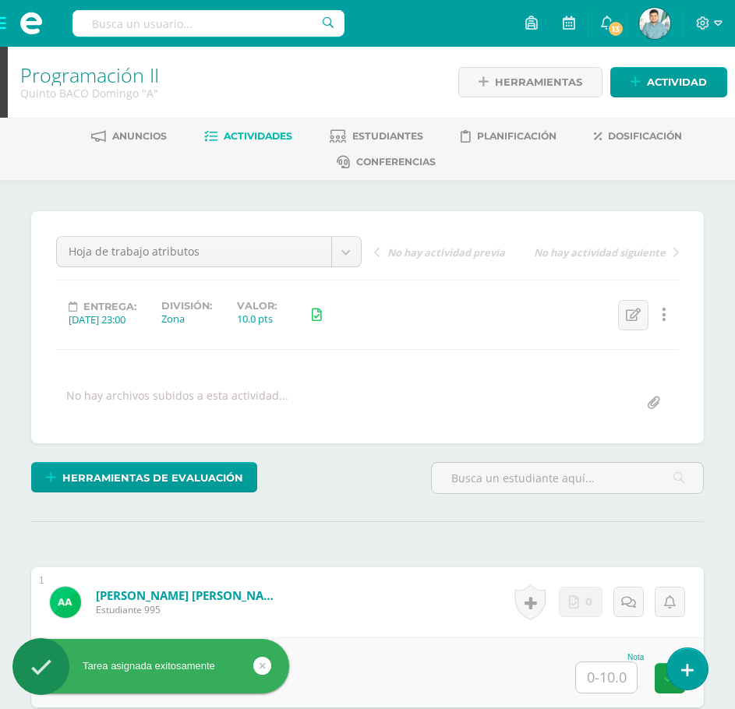
type input "C:\fakepath\Hoja_de_Trabajo_Atributos_HTML.pdf"
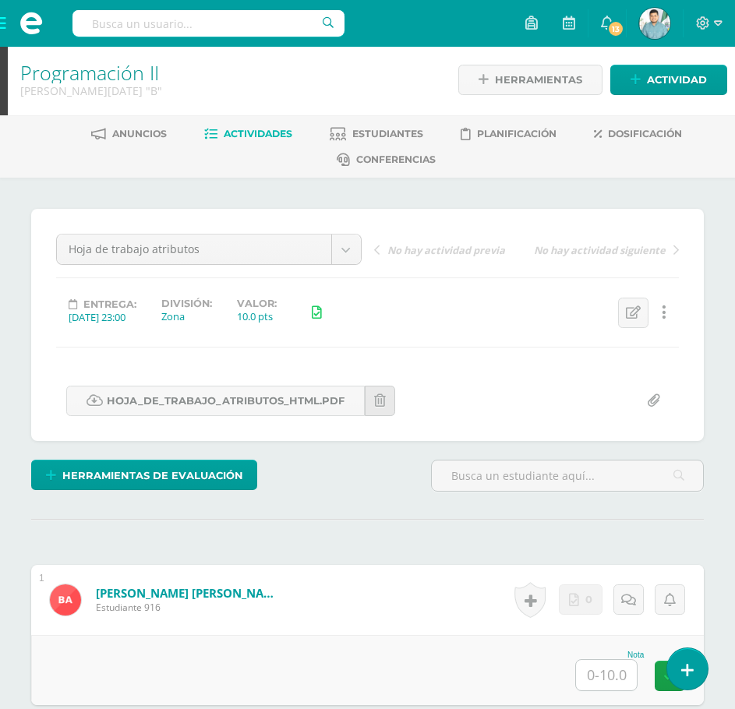
scroll to position [3, 0]
